Goal: Check status: Check status

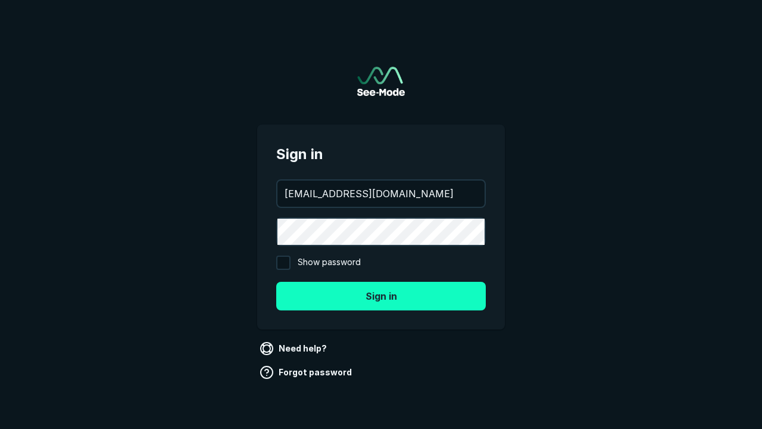
click at [381, 295] on button "Sign in" at bounding box center [381, 296] width 210 height 29
